Goal: Communication & Community: Participate in discussion

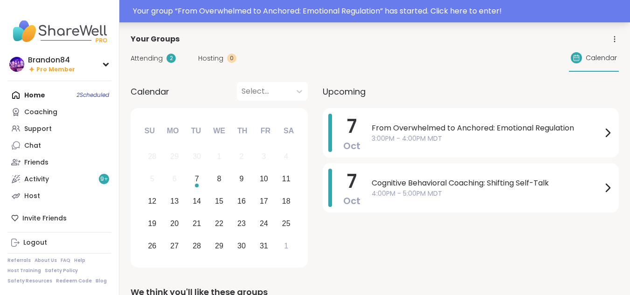
drag, startPoint x: 0, startPoint y: 0, endPoint x: 347, endPoint y: 8, distance: 346.6
click at [347, 8] on div "Your group “ From Overwhelmed to Anchored: Emotional Regulation ” has started. …" at bounding box center [379, 11] width 492 height 11
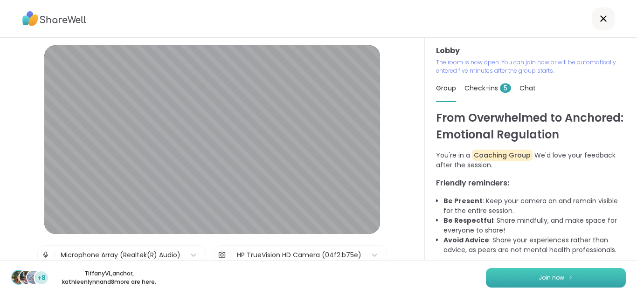
click at [529, 275] on button "Join now" at bounding box center [556, 278] width 140 height 20
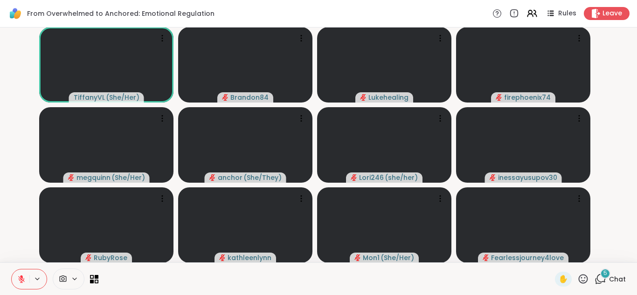
click at [600, 277] on div "5" at bounding box center [605, 274] width 10 height 10
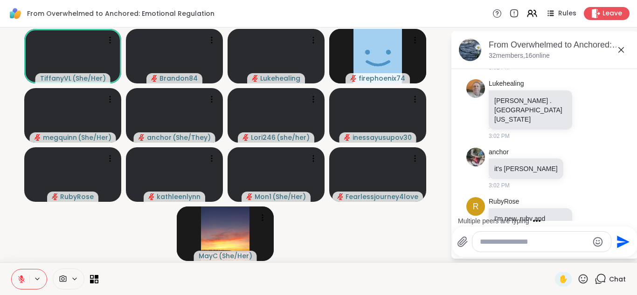
scroll to position [206, 0]
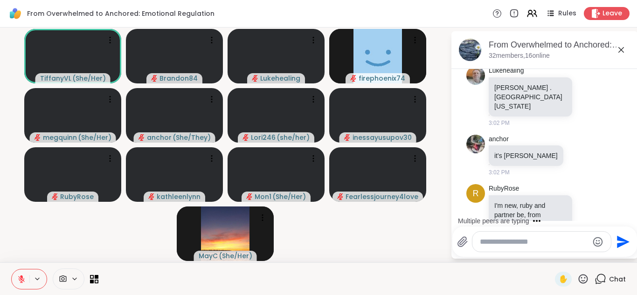
click at [486, 245] on textarea "Type your message" at bounding box center [534, 241] width 109 height 9
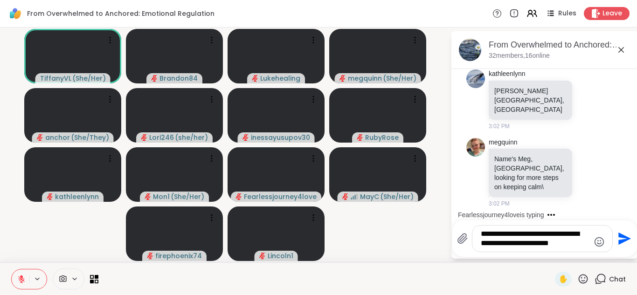
scroll to position [500, 0]
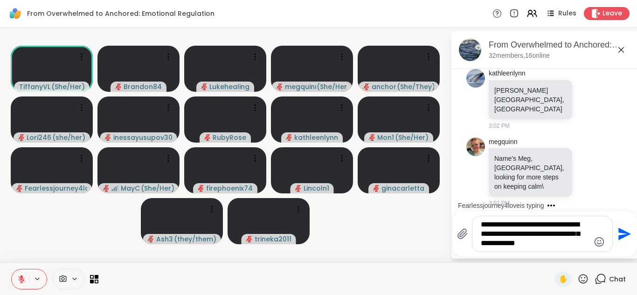
type textarea "**********"
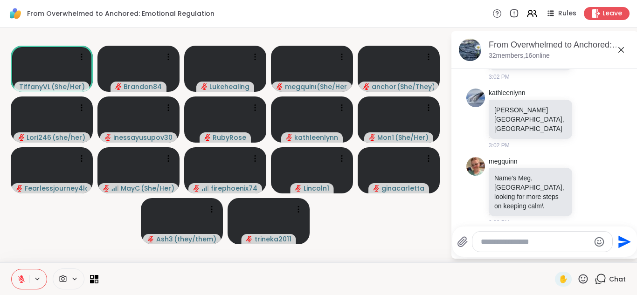
scroll to position [215, 0]
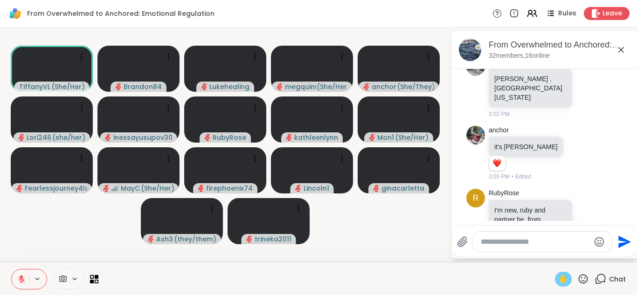
click at [559, 276] on span "✋" at bounding box center [563, 279] width 9 height 11
click at [528, 11] on icon at bounding box center [530, 12] width 4 height 4
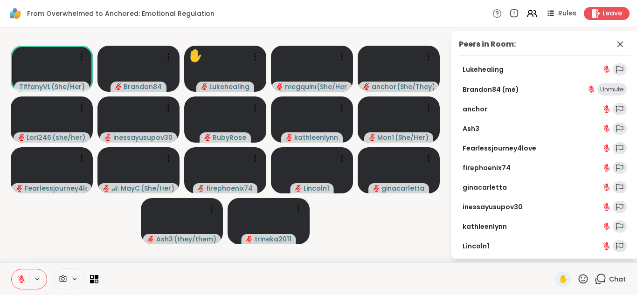
click at [607, 87] on div "Unmute" at bounding box center [611, 89] width 29 height 13
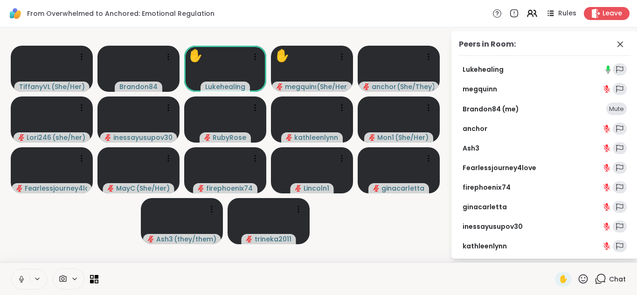
click at [610, 110] on div "Mute" at bounding box center [616, 109] width 21 height 13
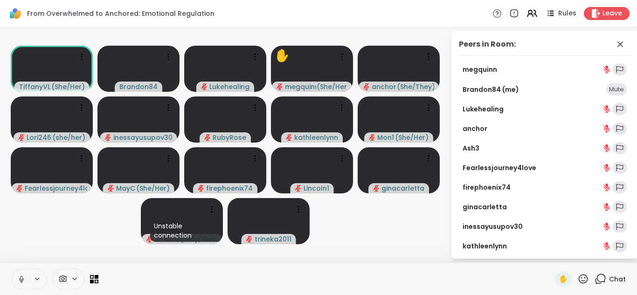
click at [23, 278] on icon at bounding box center [21, 279] width 8 height 8
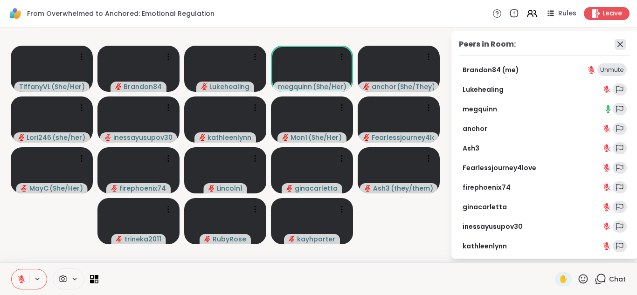
click at [615, 43] on icon at bounding box center [620, 44] width 11 height 11
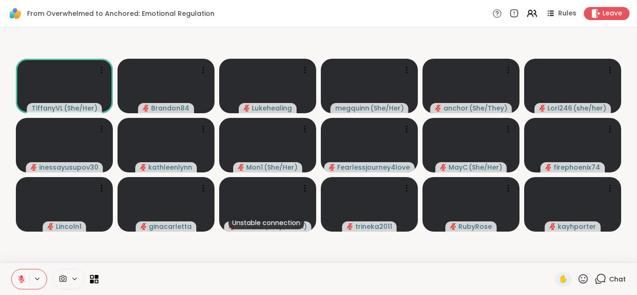
click at [595, 276] on icon at bounding box center [601, 279] width 12 height 12
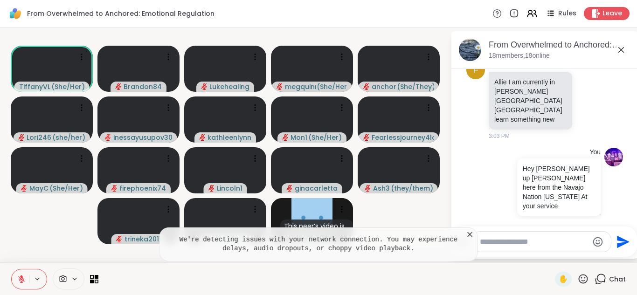
scroll to position [721, 0]
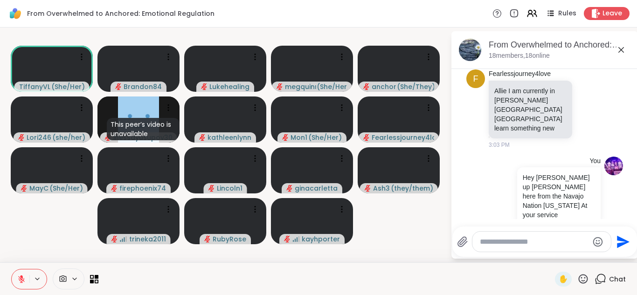
click at [493, 245] on textarea "Type your message" at bounding box center [534, 241] width 109 height 9
type textarea "*******"
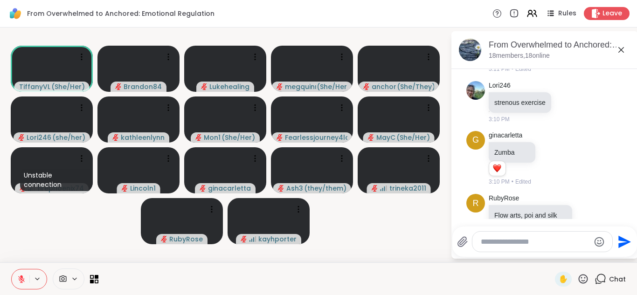
scroll to position [1412, 0]
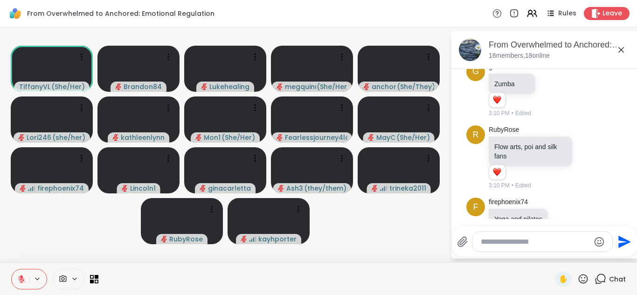
click at [587, 278] on icon at bounding box center [588, 278] width 3 height 1
click at [584, 258] on div "Select Reaction: Heart" at bounding box center [588, 262] width 8 height 8
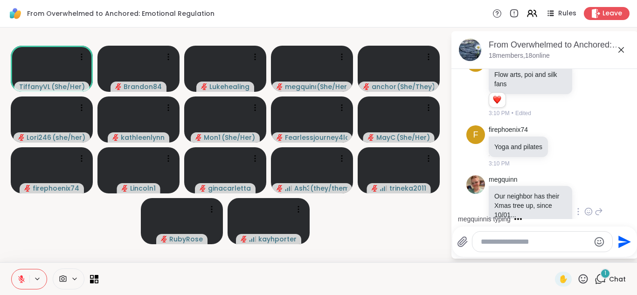
scroll to position [1534, 0]
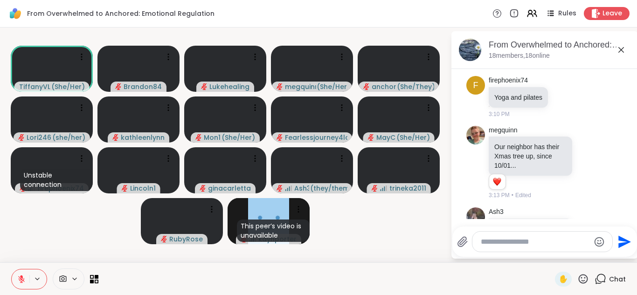
click at [504, 245] on textarea "Type your message" at bounding box center [535, 241] width 109 height 9
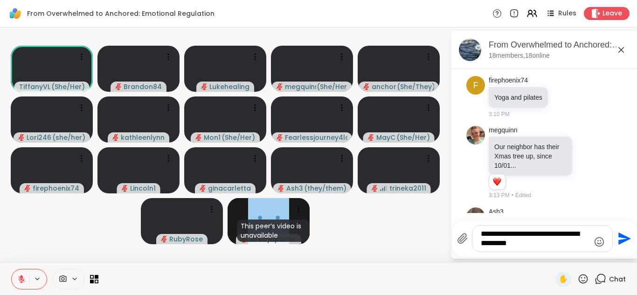
type textarea "**********"
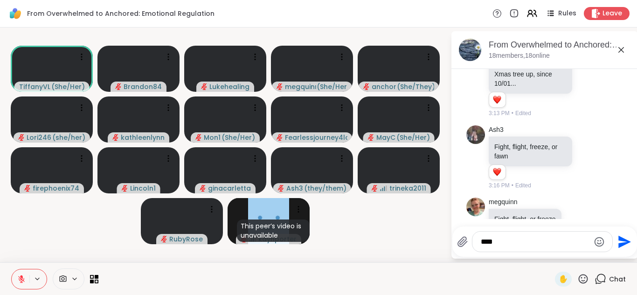
type textarea "*****"
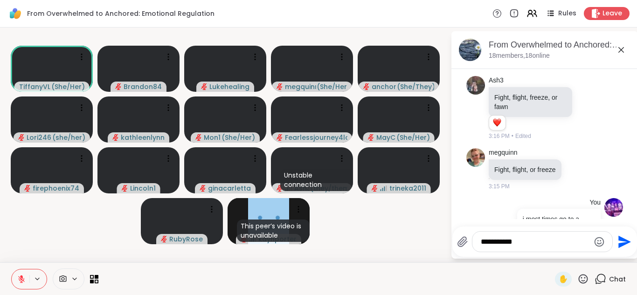
type textarea "**********"
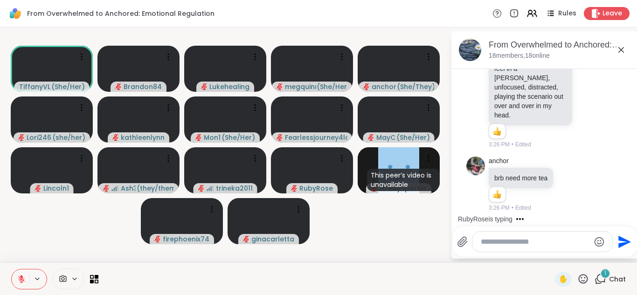
scroll to position [2399, 0]
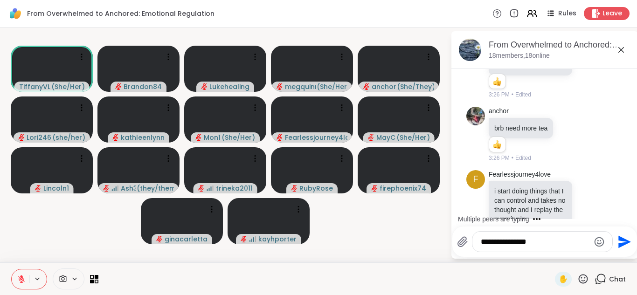
type textarea "**********"
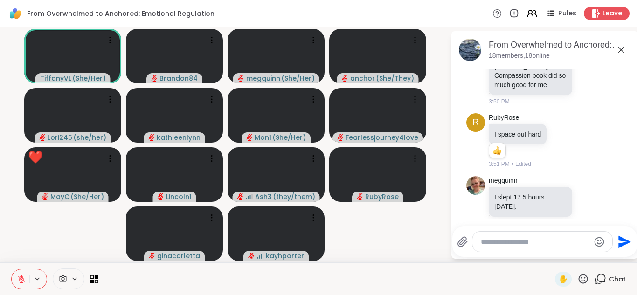
scroll to position [4686, 0]
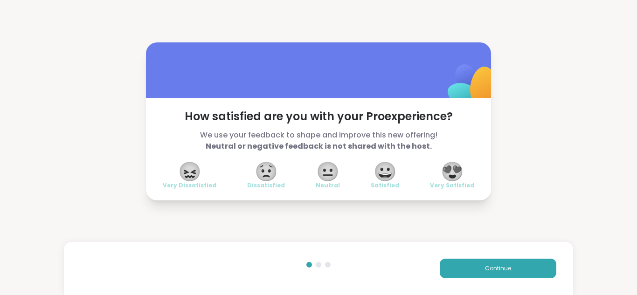
click at [453, 174] on span "😍" at bounding box center [452, 171] width 23 height 17
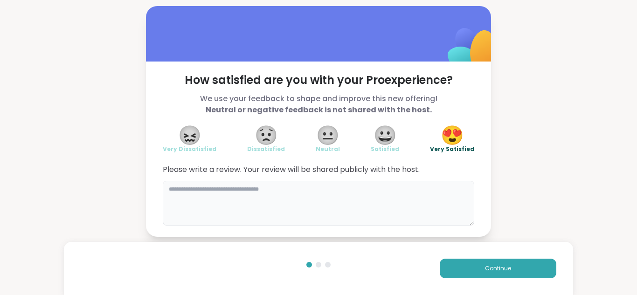
click at [266, 203] on textarea at bounding box center [319, 203] width 312 height 45
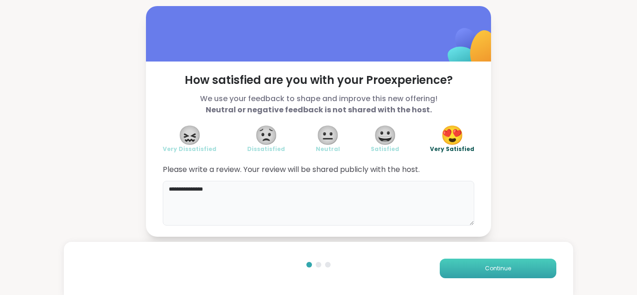
type textarea "**********"
click at [447, 272] on button "Continue" at bounding box center [498, 269] width 117 height 20
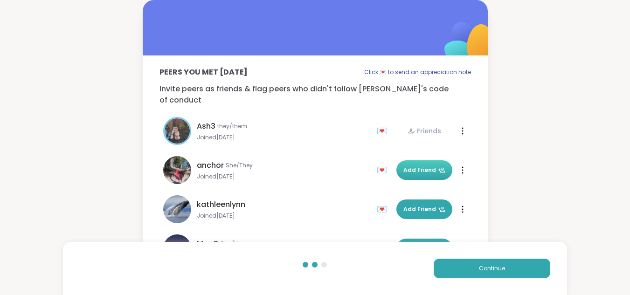
click at [408, 166] on span "Add Friend" at bounding box center [424, 170] width 42 height 8
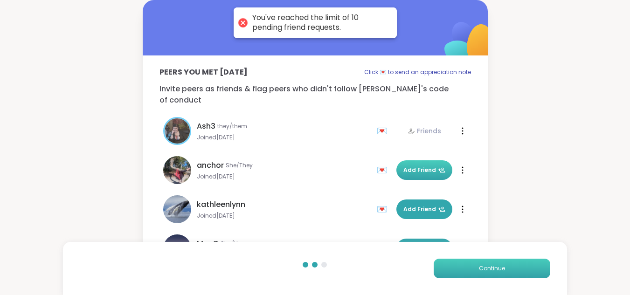
click at [470, 265] on button "Continue" at bounding box center [492, 269] width 117 height 20
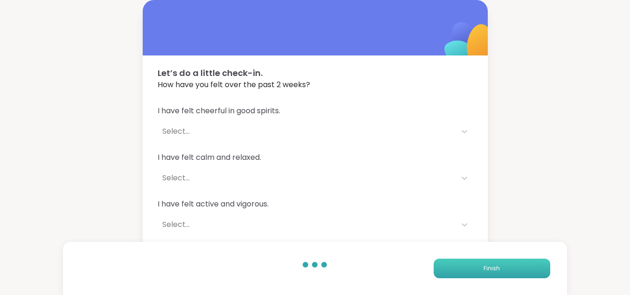
click at [451, 267] on button "Finish" at bounding box center [492, 269] width 117 height 20
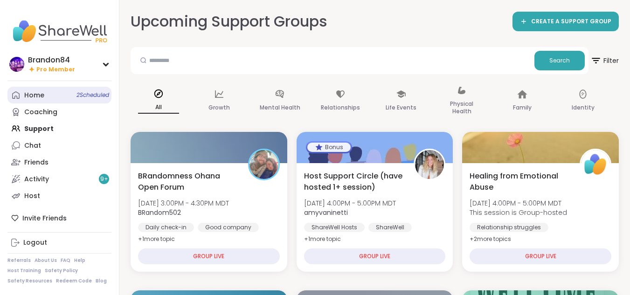
click at [33, 88] on link "Home 2 Scheduled" at bounding box center [59, 95] width 104 height 17
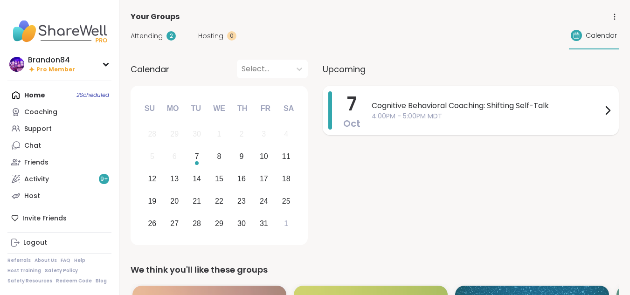
click at [439, 106] on span "Cognitive Behavioral Coaching: Shifting Self-Talk" at bounding box center [487, 105] width 230 height 11
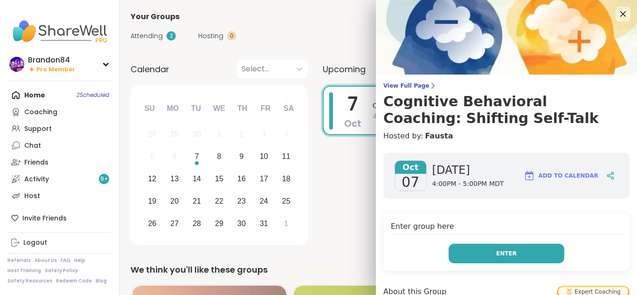
click at [467, 252] on button "Enter" at bounding box center [507, 254] width 116 height 20
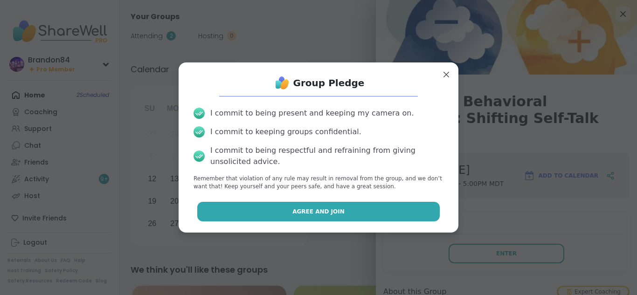
click at [366, 208] on button "Agree and Join" at bounding box center [318, 212] width 243 height 20
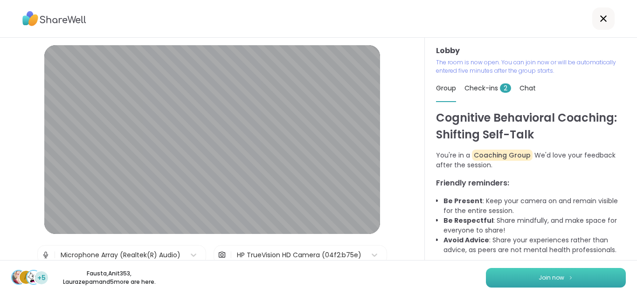
click at [513, 270] on button "Join now" at bounding box center [556, 278] width 140 height 20
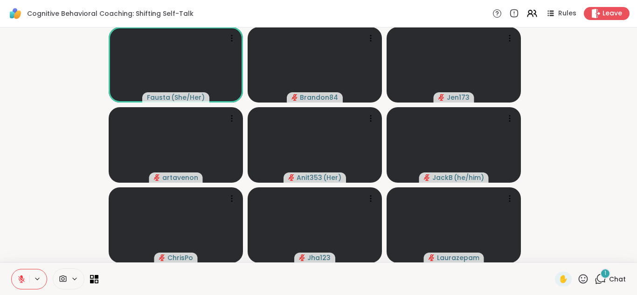
click at [595, 278] on icon at bounding box center [601, 279] width 12 height 12
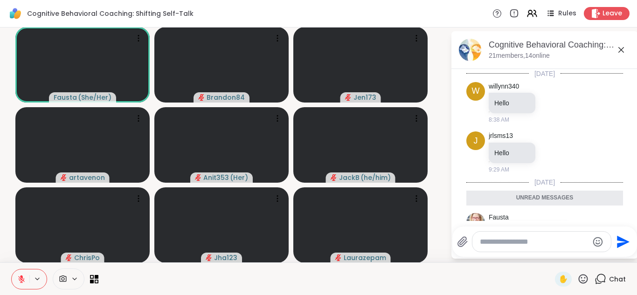
scroll to position [116, 0]
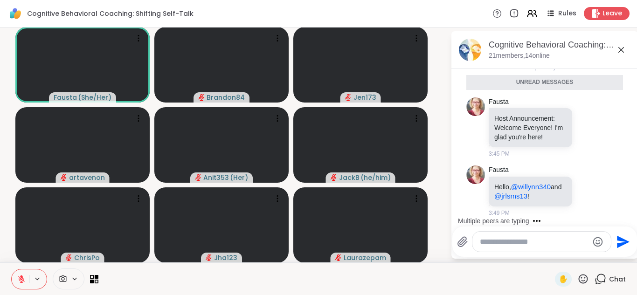
click at [480, 246] on textarea "Type your message" at bounding box center [534, 241] width 109 height 9
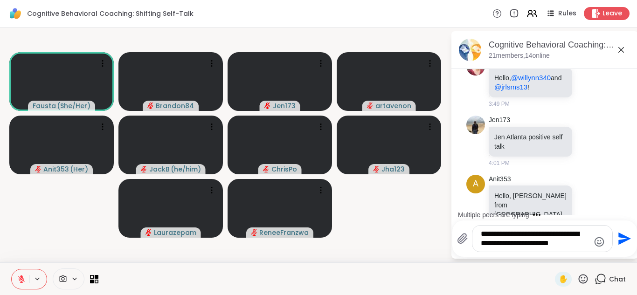
scroll to position [305, 0]
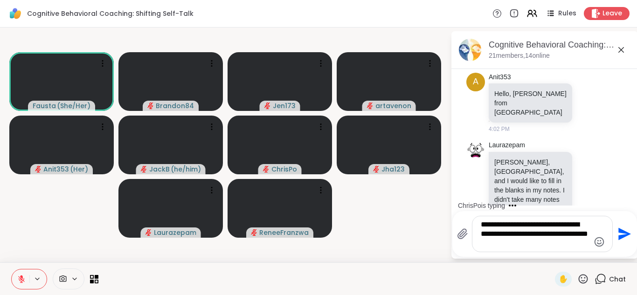
type textarea "**********"
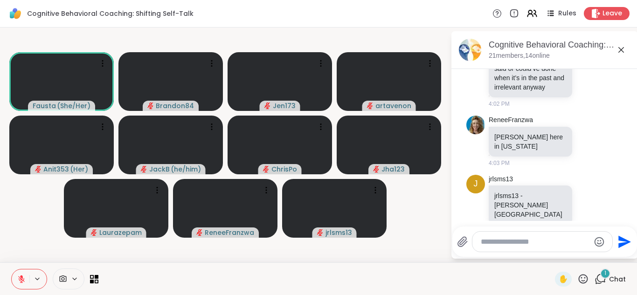
scroll to position [687, 0]
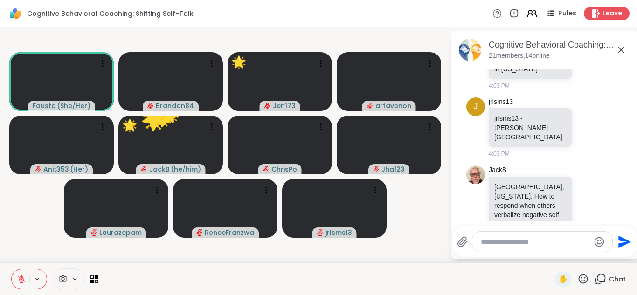
click at [579, 275] on icon at bounding box center [583, 278] width 9 height 9
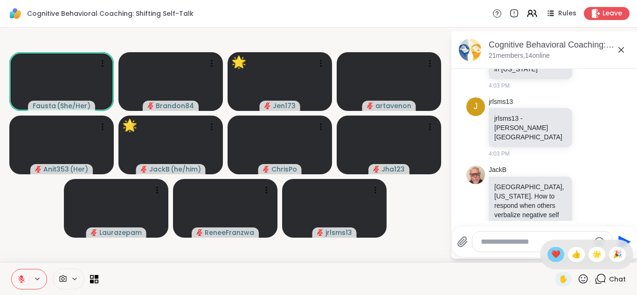
click at [551, 254] on span "❤️" at bounding box center [555, 254] width 9 height 11
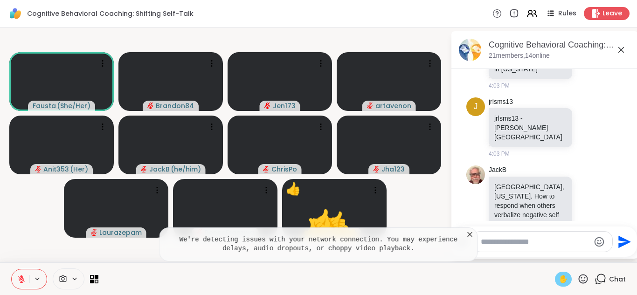
click at [562, 278] on span "✋" at bounding box center [563, 279] width 9 height 11
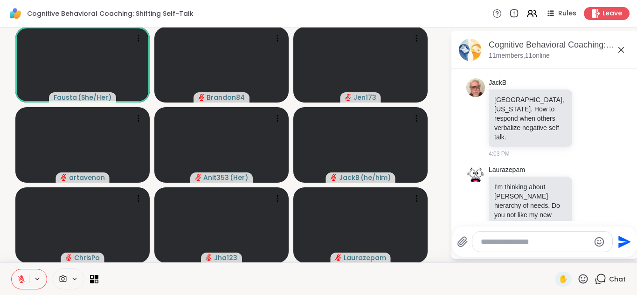
scroll to position [787, 0]
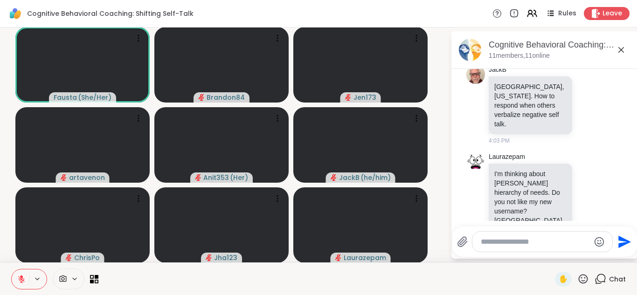
click at [579, 282] on icon at bounding box center [583, 278] width 9 height 9
click at [485, 241] on textarea "Type your message" at bounding box center [535, 241] width 109 height 9
type textarea "**********"
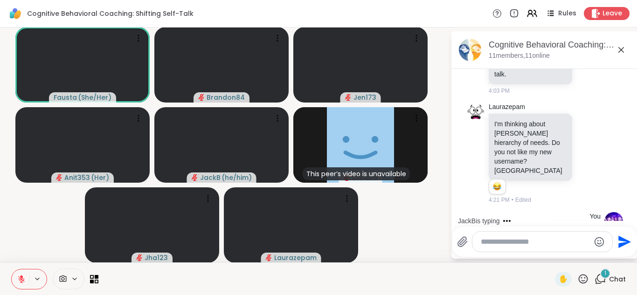
scroll to position [896, 0]
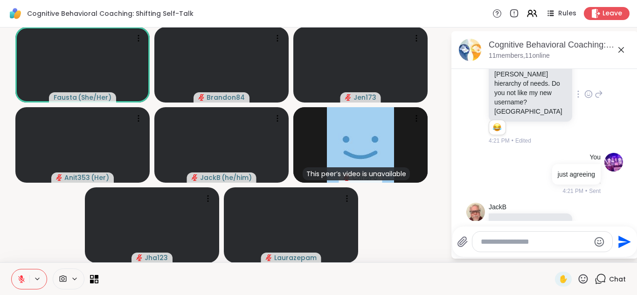
click at [582, 90] on div "Laurazepam I'm thinking about [PERSON_NAME] hierarchy of needs. Do you not like…" at bounding box center [546, 94] width 114 height 102
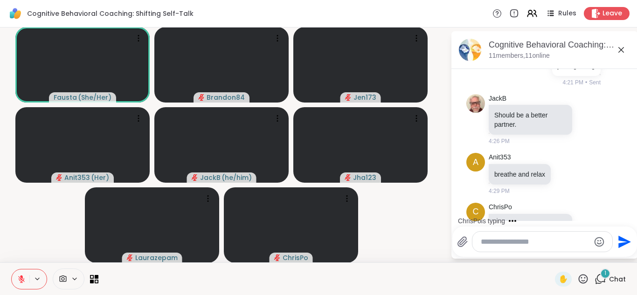
scroll to position [1064, 0]
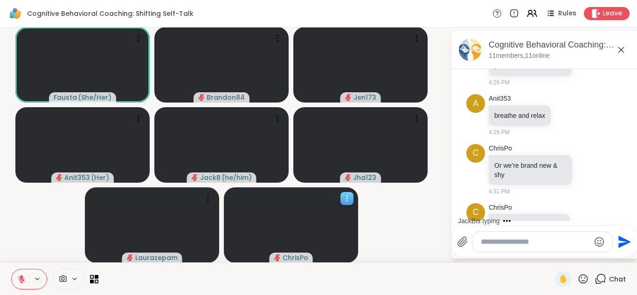
click at [343, 200] on icon at bounding box center [346, 198] width 9 height 9
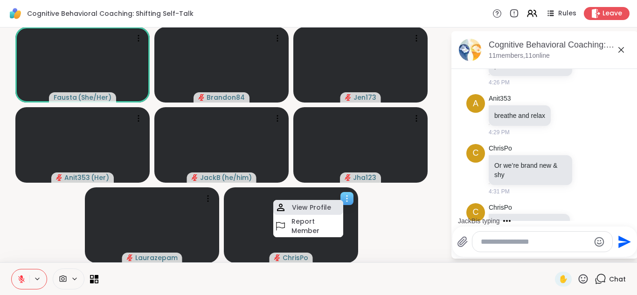
click at [298, 207] on h4 "View Profile" at bounding box center [311, 207] width 39 height 9
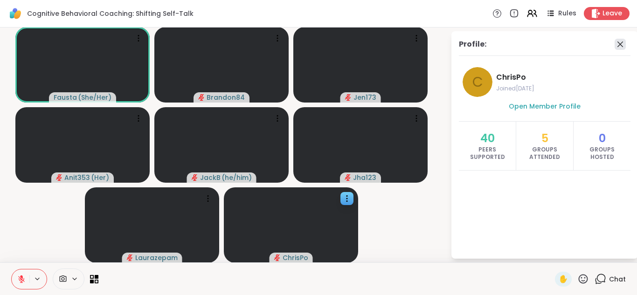
click at [617, 43] on icon at bounding box center [620, 45] width 6 height 6
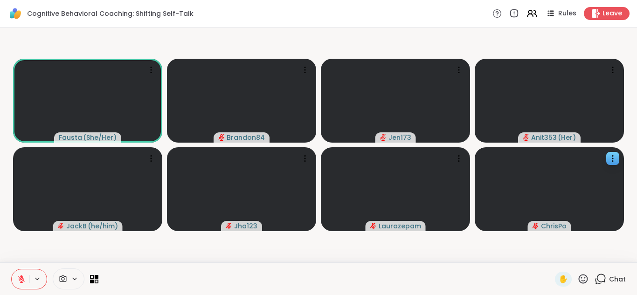
click at [587, 274] on div "✋ Chat" at bounding box center [590, 279] width 71 height 15
click at [595, 277] on icon at bounding box center [601, 279] width 12 height 12
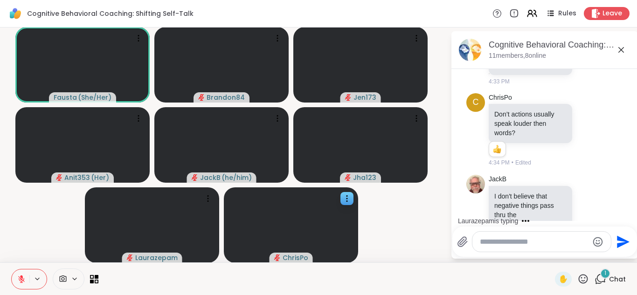
scroll to position [1369, 0]
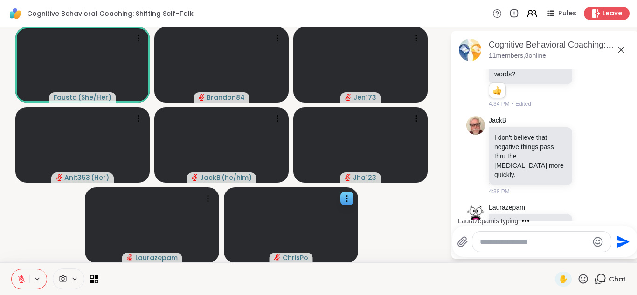
click at [584, 224] on icon at bounding box center [588, 228] width 8 height 9
click at [584, 209] on div "Select Reaction: Heart" at bounding box center [588, 213] width 8 height 8
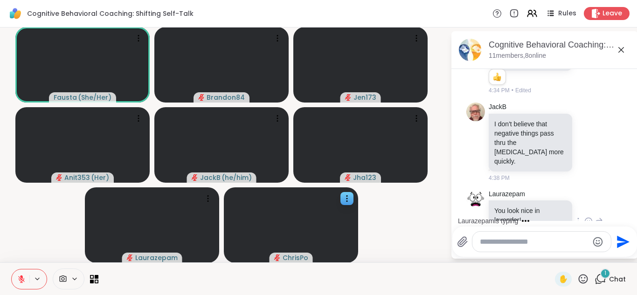
scroll to position [1451, 0]
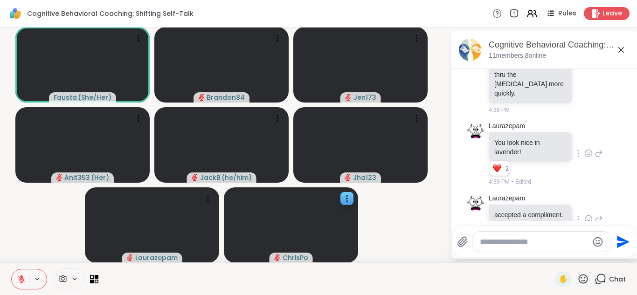
click at [584, 215] on icon at bounding box center [588, 219] width 8 height 9
click at [584, 200] on div "Select Reaction: Heart" at bounding box center [588, 204] width 8 height 8
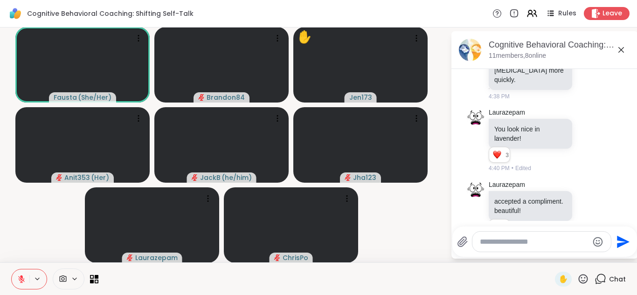
click at [579, 278] on icon at bounding box center [583, 279] width 12 height 12
click at [551, 254] on span "❤️" at bounding box center [555, 254] width 9 height 11
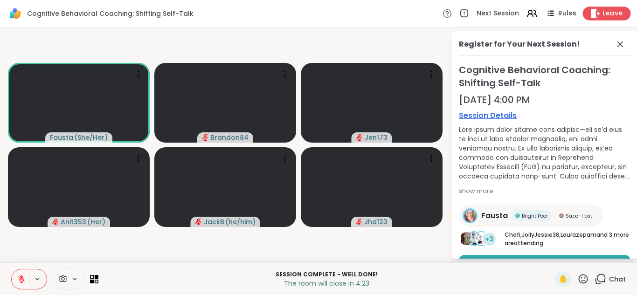
click at [607, 15] on span "Leave" at bounding box center [613, 14] width 21 height 10
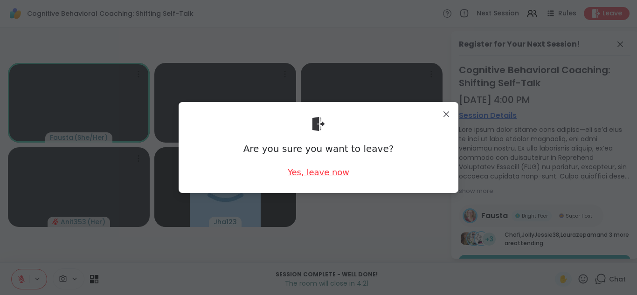
click at [322, 169] on div "Yes, leave now" at bounding box center [319, 173] width 62 height 12
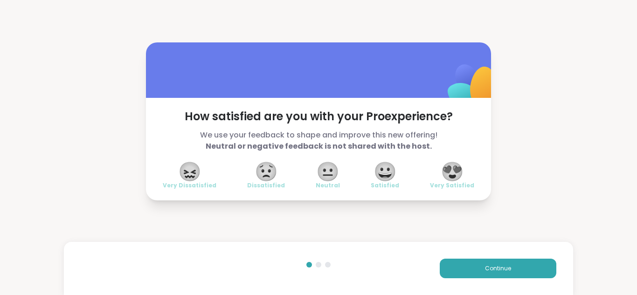
click at [459, 170] on span "😍" at bounding box center [452, 171] width 23 height 17
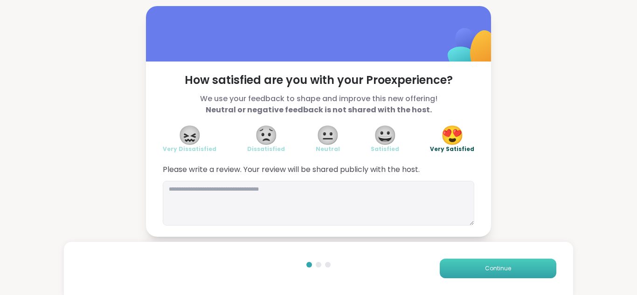
click at [475, 267] on button "Continue" at bounding box center [498, 269] width 117 height 20
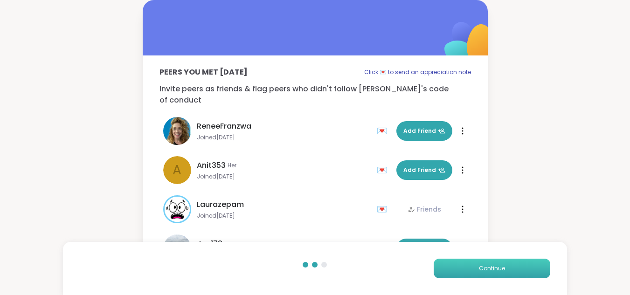
click at [475, 267] on button "Continue" at bounding box center [492, 269] width 117 height 20
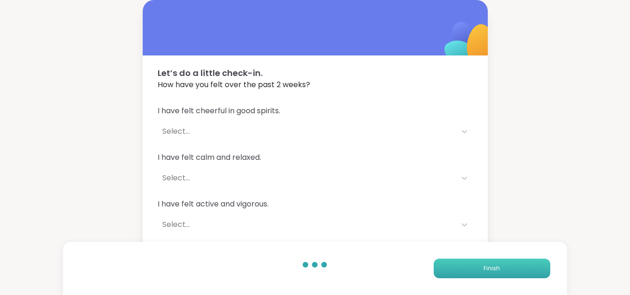
click at [475, 267] on button "Finish" at bounding box center [492, 269] width 117 height 20
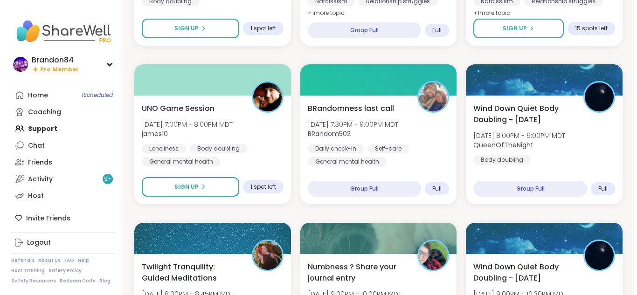
scroll to position [861, 0]
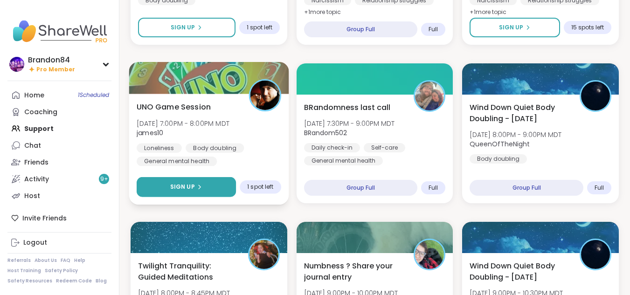
click at [194, 189] on div "Sign Up" at bounding box center [186, 187] width 32 height 8
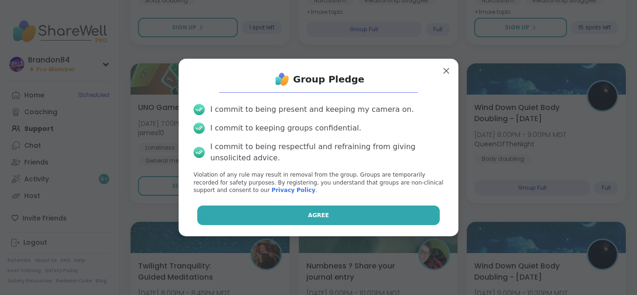
click at [320, 216] on span "Agree" at bounding box center [318, 215] width 21 height 8
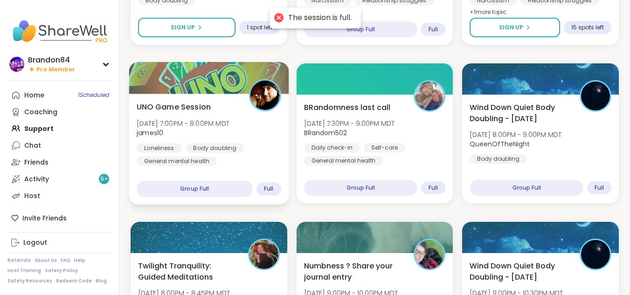
click at [228, 131] on span "james10" at bounding box center [183, 132] width 93 height 9
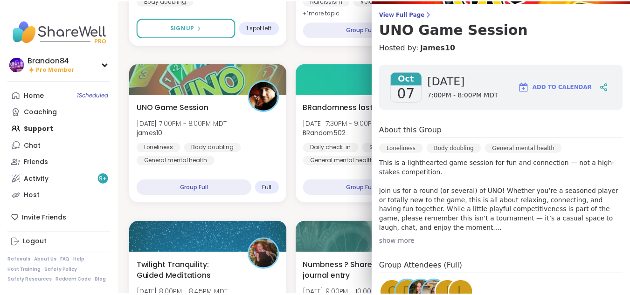
scroll to position [69, 0]
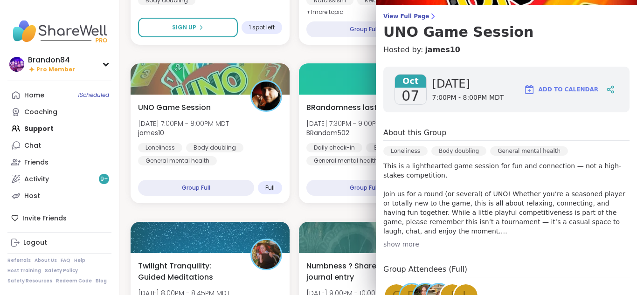
click at [290, 53] on div "Bonus Host Support Circle (have hosted 1+ session) Tue, Oct 07 | 4:00PM - 5:00P…" at bounding box center [378, 213] width 495 height 1884
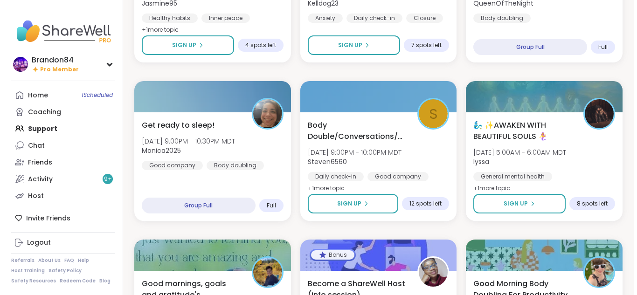
scroll to position [1151, 0]
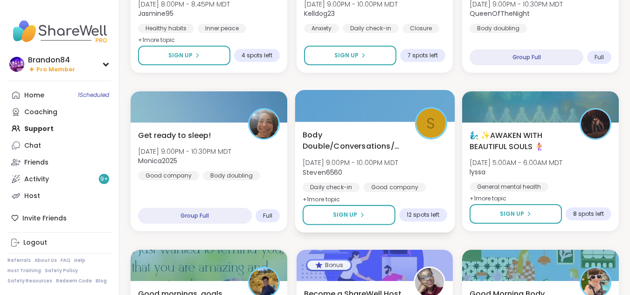
click at [369, 173] on span "Steven6560" at bounding box center [351, 171] width 96 height 9
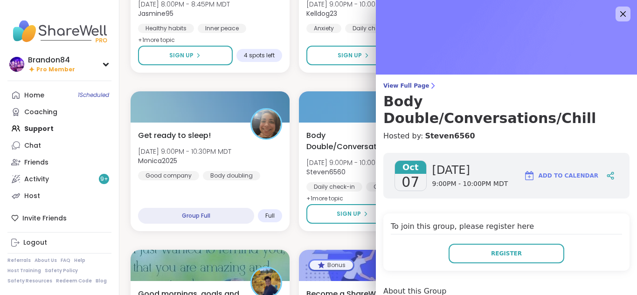
click at [385, 214] on div "To join this group, please register here Register" at bounding box center [506, 242] width 246 height 57
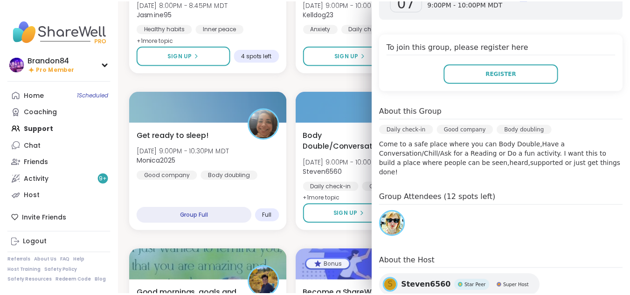
scroll to position [182, 0]
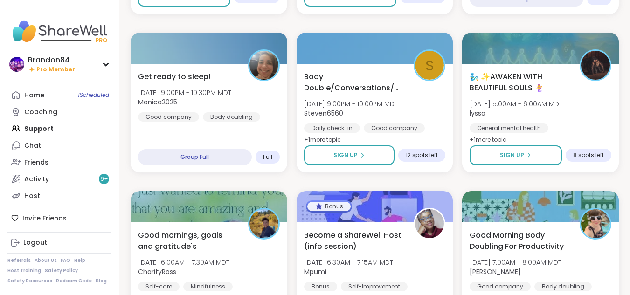
scroll to position [1213, 0]
